Goal: Task Accomplishment & Management: Use online tool/utility

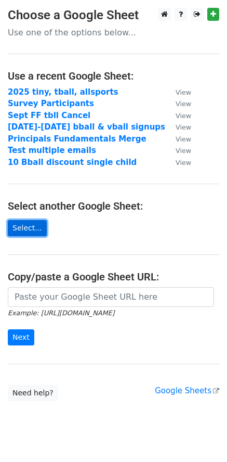
click at [34, 227] on link "Select..." at bounding box center [27, 228] width 39 height 16
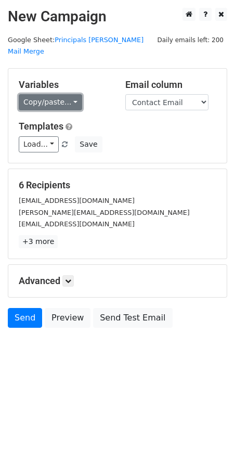
click at [68, 94] on link "Copy/paste..." at bounding box center [50, 102] width 63 height 16
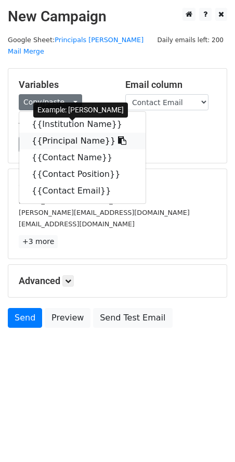
click at [64, 133] on link "{{Principal Name}}" at bounding box center [82, 141] width 126 height 17
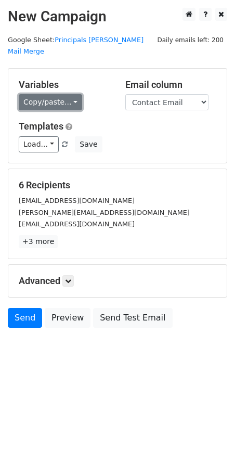
click at [70, 94] on link "Copy/paste..." at bounding box center [50, 102] width 63 height 16
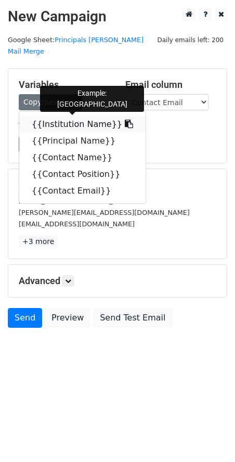
click at [72, 116] on link "{{Institution Name}}" at bounding box center [82, 124] width 126 height 17
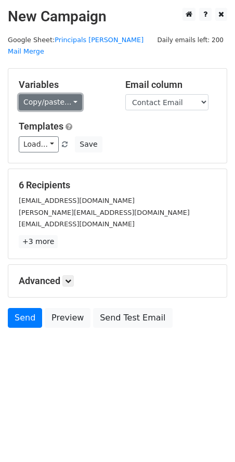
click at [68, 94] on link "Copy/paste..." at bounding box center [50, 102] width 63 height 16
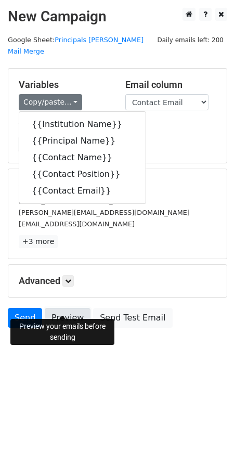
click at [73, 308] on link "Preview" at bounding box center [68, 318] width 46 height 20
click at [69, 308] on link "Preview" at bounding box center [68, 318] width 46 height 20
click at [57, 308] on link "Preview" at bounding box center [68, 318] width 46 height 20
click at [64, 308] on link "Preview" at bounding box center [68, 318] width 46 height 20
click at [62, 308] on link "Preview" at bounding box center [68, 318] width 46 height 20
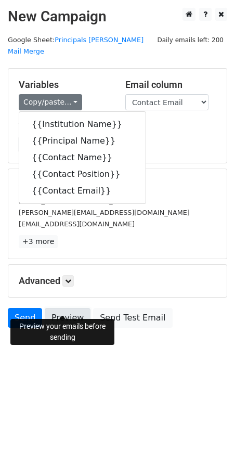
click at [68, 308] on link "Preview" at bounding box center [68, 318] width 46 height 20
click at [69, 308] on link "Preview" at bounding box center [68, 318] width 46 height 20
click at [60, 308] on link "Preview" at bounding box center [68, 318] width 46 height 20
click at [63, 308] on link "Preview" at bounding box center [68, 318] width 46 height 20
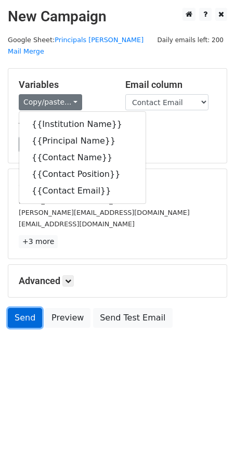
click at [29, 308] on link "Send" at bounding box center [25, 318] width 34 height 20
